Goal: Check status: Check status

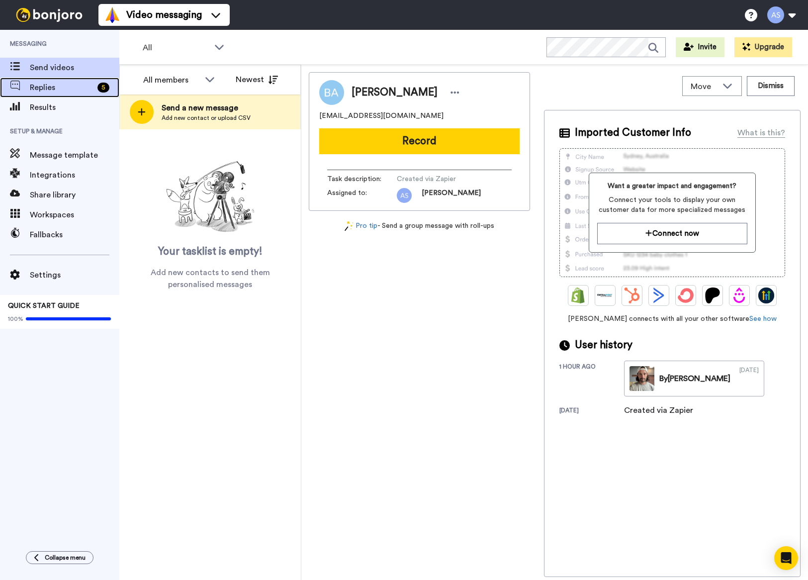
click at [71, 88] on span "Replies" at bounding box center [62, 88] width 64 height 12
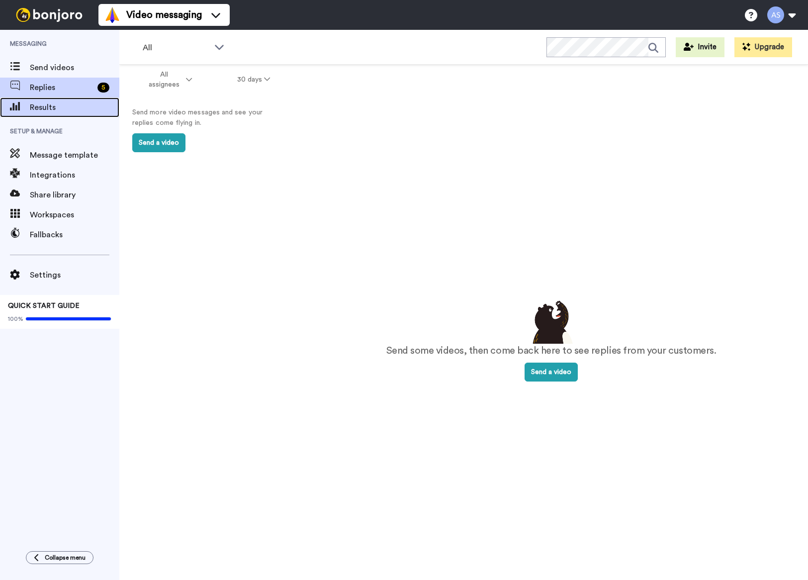
click at [63, 102] on span "Results" at bounding box center [74, 107] width 89 height 12
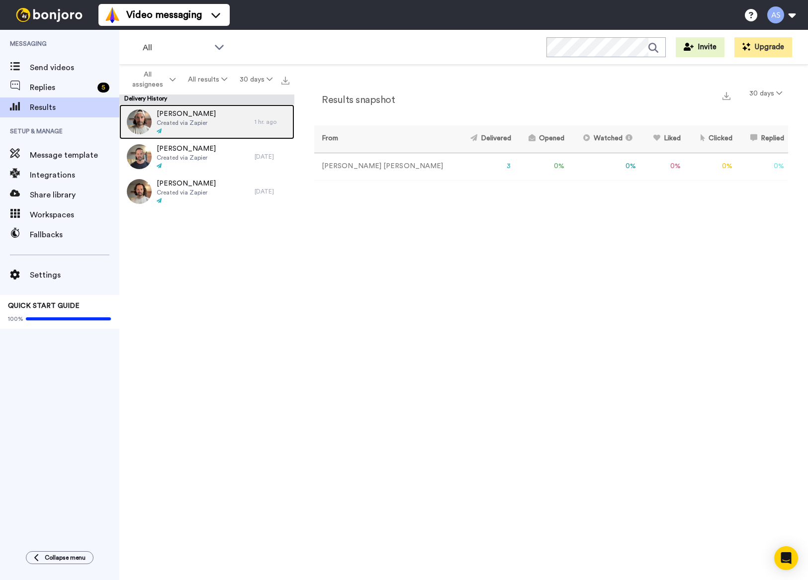
click at [211, 115] on div "Brian Anderson Created via Zapier" at bounding box center [186, 121] width 135 height 35
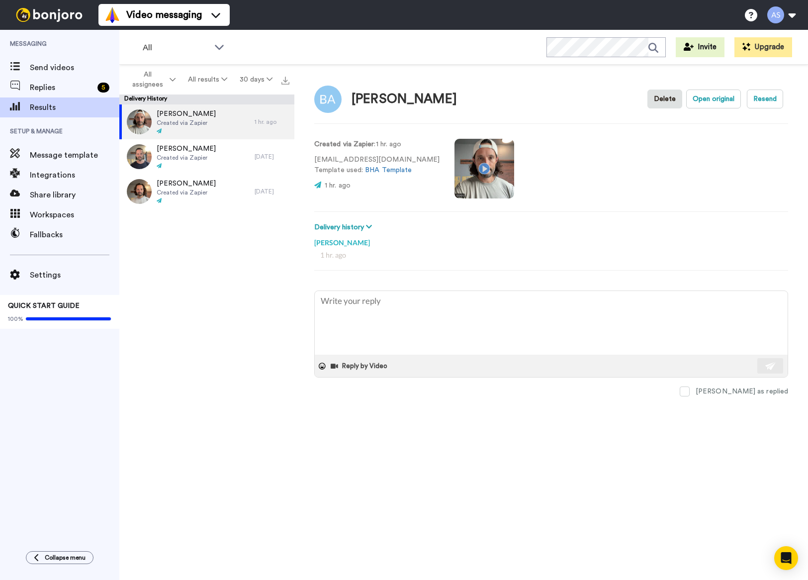
click at [454, 163] on video at bounding box center [484, 169] width 60 height 60
